Goal: Find specific fact: Find specific page/section

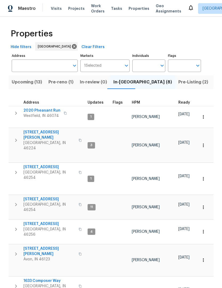
scroll to position [0, 0]
click at [214, 83] on span "Listed (43)" at bounding box center [225, 81] width 23 height 7
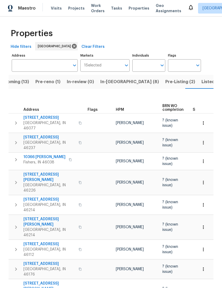
click at [201, 78] on span "Listed (43)" at bounding box center [212, 81] width 23 height 7
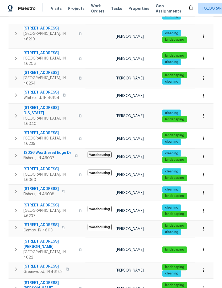
scroll to position [18, 0]
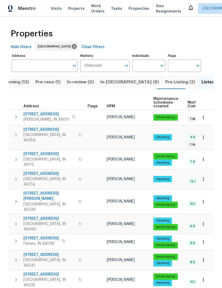
click at [47, 64] on input "Address" at bounding box center [41, 66] width 58 height 12
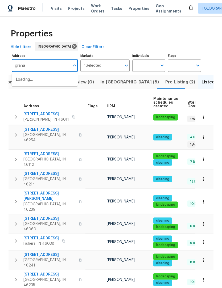
type input "[PERSON_NAME]"
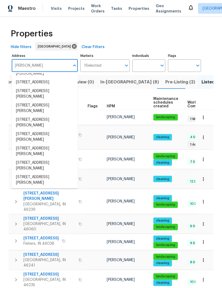
scroll to position [83, 0]
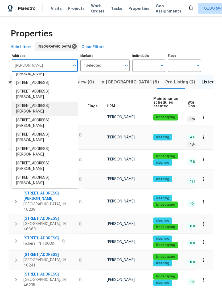
click at [56, 112] on li "[STREET_ADDRESS][PERSON_NAME]" at bounding box center [45, 109] width 66 height 14
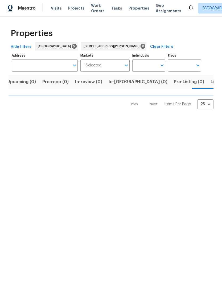
type input "[STREET_ADDRESS][PERSON_NAME]"
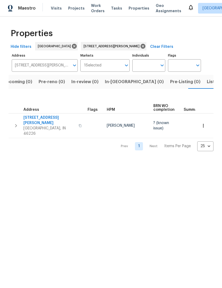
click at [15, 123] on icon "button" at bounding box center [16, 126] width 6 height 6
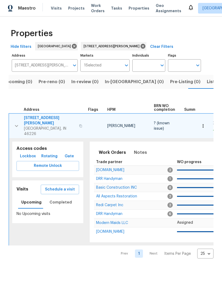
click at [31, 153] on span "Lockbox" at bounding box center [28, 156] width 16 height 7
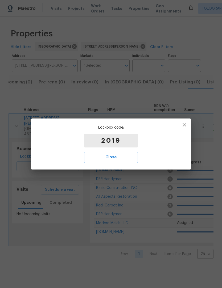
click at [121, 160] on span "Close" at bounding box center [111, 157] width 42 height 7
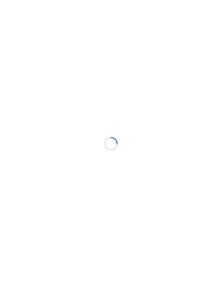
scroll to position [0, 0]
